Goal: Information Seeking & Learning: Find specific fact

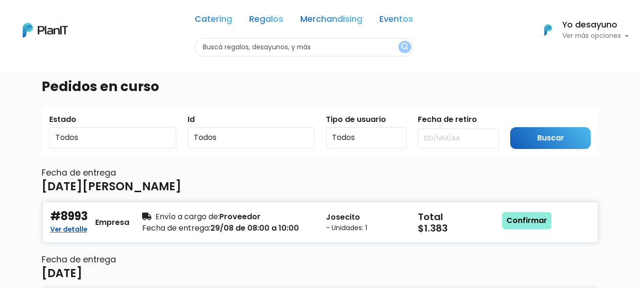
click at [406, 179] on div "Fecha de entrega [DATE][PERSON_NAME] #8993 Ver detalle Empresa Envío a cargo de…" at bounding box center [320, 251] width 557 height 166
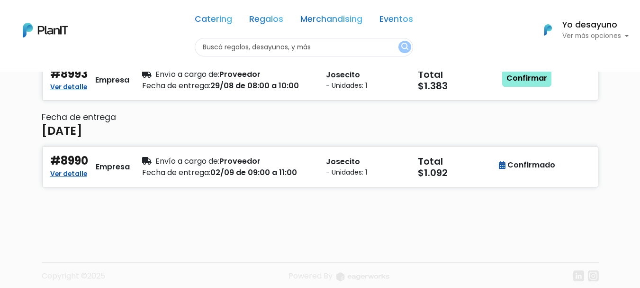
click at [274, 132] on div "Fecha de entrega [DATE][PERSON_NAME] #8993 Ver detalle Empresa Envío a cargo de…" at bounding box center [320, 109] width 557 height 166
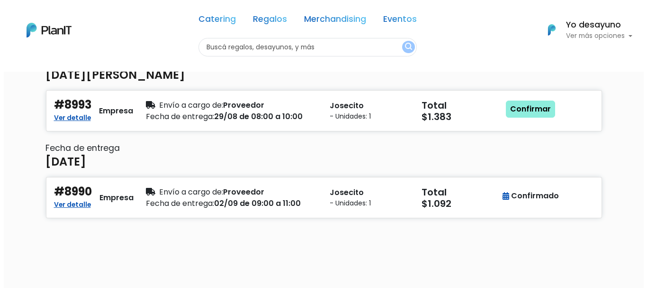
scroll to position [95, 0]
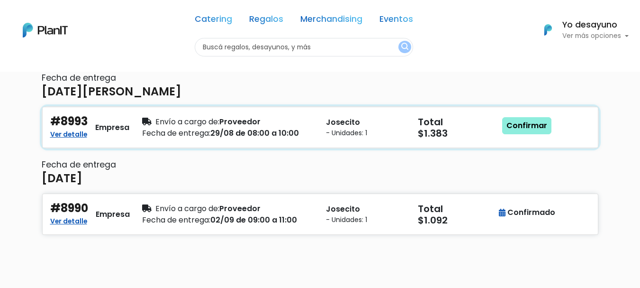
click at [276, 129] on div "Fecha de entrega: 29/08 de 08:00 a 10:00" at bounding box center [228, 132] width 173 height 11
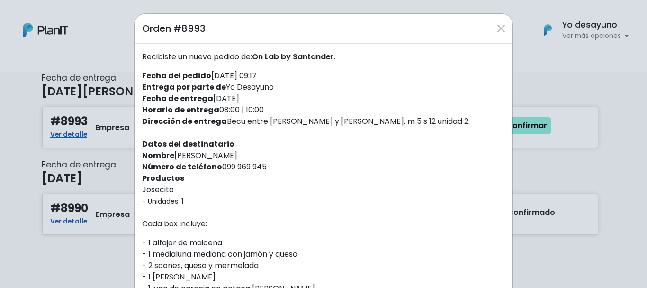
drag, startPoint x: 276, startPoint y: 156, endPoint x: 227, endPoint y: 124, distance: 58.5
drag, startPoint x: 255, startPoint y: 57, endPoint x: 335, endPoint y: 57, distance: 80.6
click at [335, 57] on p "Recibiste un nuevo pedido de: On Lab by [PERSON_NAME] ." at bounding box center [323, 56] width 363 height 11
copy span "On Lab by Santander"
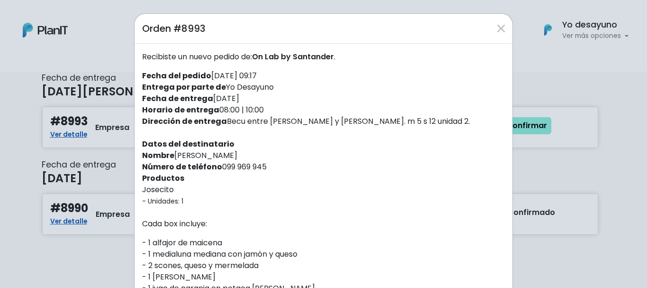
click at [185, 143] on strong "Datos del destinatario" at bounding box center [188, 143] width 92 height 11
drag, startPoint x: 172, startPoint y: 156, endPoint x: 227, endPoint y: 154, distance: 54.6
copy div "[PERSON_NAME]"
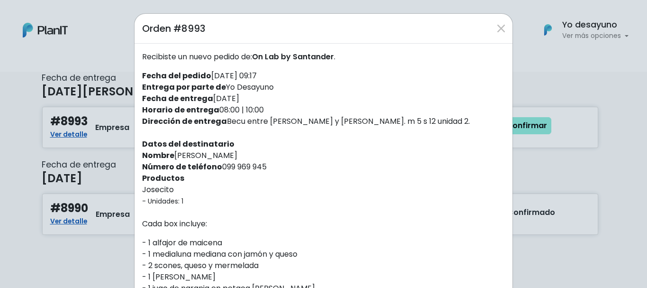
drag, startPoint x: 223, startPoint y: 123, endPoint x: 427, endPoint y: 122, distance: 204.3
copy div "Becu entre [PERSON_NAME] y [PERSON_NAME]. m 5 s 12 unidad 2."
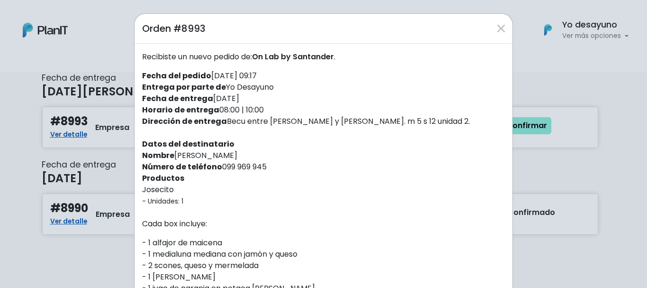
drag, startPoint x: 255, startPoint y: 192, endPoint x: 228, endPoint y: 201, distance: 28.6
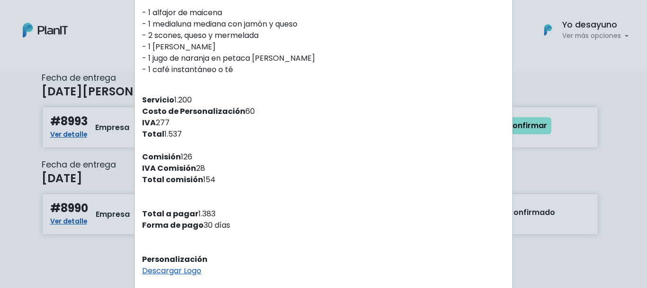
scroll to position [332, 0]
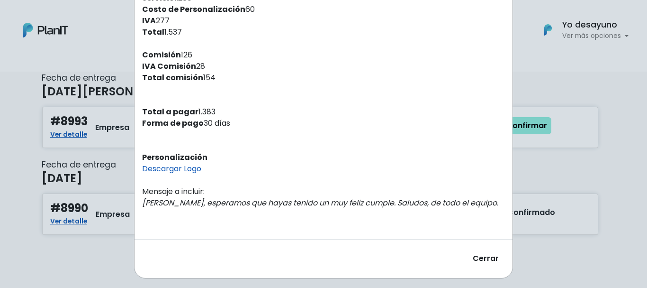
drag, startPoint x: 139, startPoint y: 201, endPoint x: 470, endPoint y: 206, distance: 331.3
click at [424, 202] on em "[PERSON_NAME], esperamos que hayas tenido un muy feliz cumple. Saludos, de todo…" at bounding box center [320, 202] width 356 height 11
drag, startPoint x: 137, startPoint y: 203, endPoint x: 471, endPoint y: 204, distance: 334.6
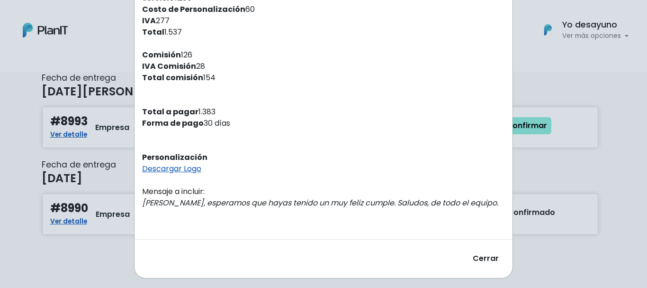
copy em "[PERSON_NAME], esperamos que hayas tenido un muy feliz cumple. Saludos, de todo…"
click at [197, 122] on strong "Forma de pago" at bounding box center [173, 123] width 62 height 11
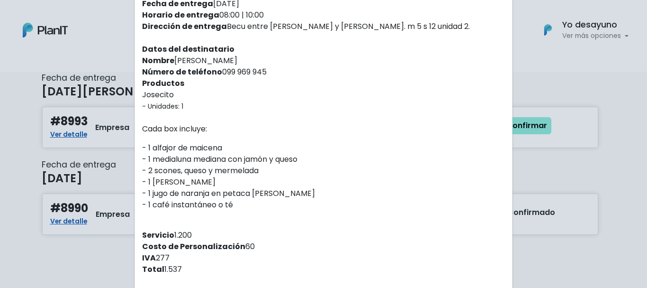
scroll to position [0, 0]
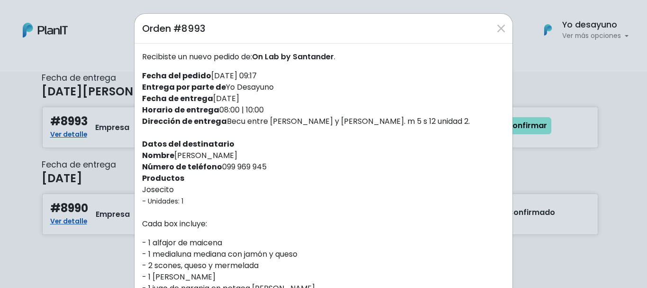
drag, startPoint x: 219, startPoint y: 167, endPoint x: 280, endPoint y: 163, distance: 61.3
copy div "099 969 945"
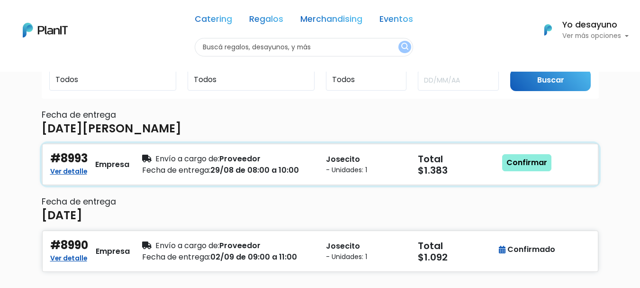
scroll to position [56, 0]
